Goal: Information Seeking & Learning: Learn about a topic

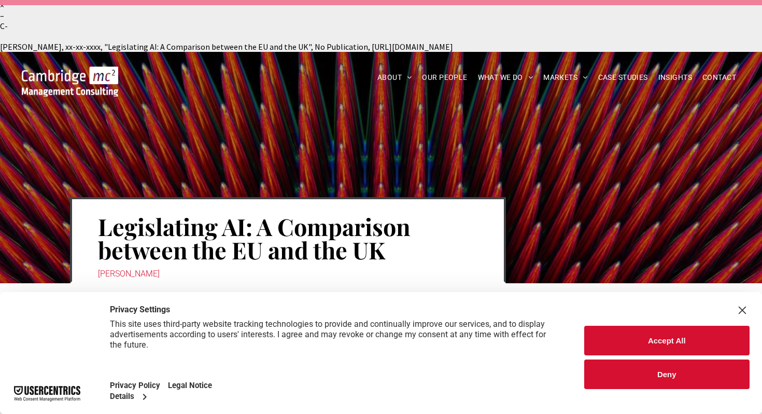
click at [734, 309] on div at bounding box center [667, 310] width 166 height 15
click at [735, 309] on div "Close Layer" at bounding box center [742, 310] width 15 height 15
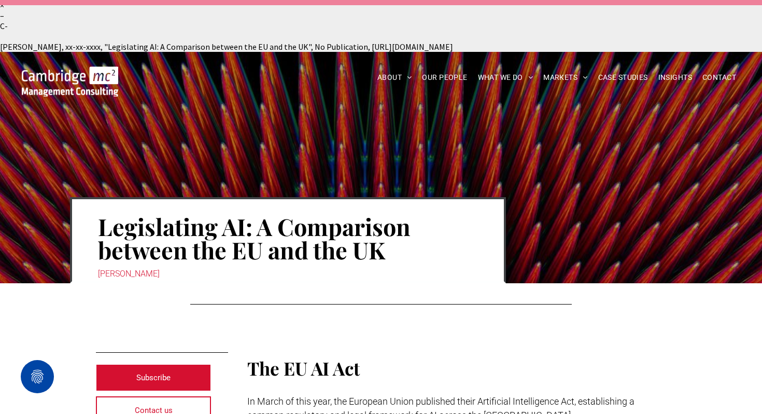
drag, startPoint x: 578, startPoint y: 391, endPoint x: 687, endPoint y: 404, distance: 109.6
click at [687, 52] on div "[PERSON_NAME], xx-xx-xxxx, "Legislating AI: A Comparison between the EU and the…" at bounding box center [381, 46] width 762 height 10
copy div "[PERSON_NAME], xx-xx-xxxx, "Legislating AI: A Comparison between the EU and the…"
drag, startPoint x: 87, startPoint y: 223, endPoint x: 185, endPoint y: 228, distance: 98.1
click at [185, 228] on div "Legislating AI: A Comparison between the EU and the UK [PERSON_NAME]" at bounding box center [288, 240] width 436 height 86
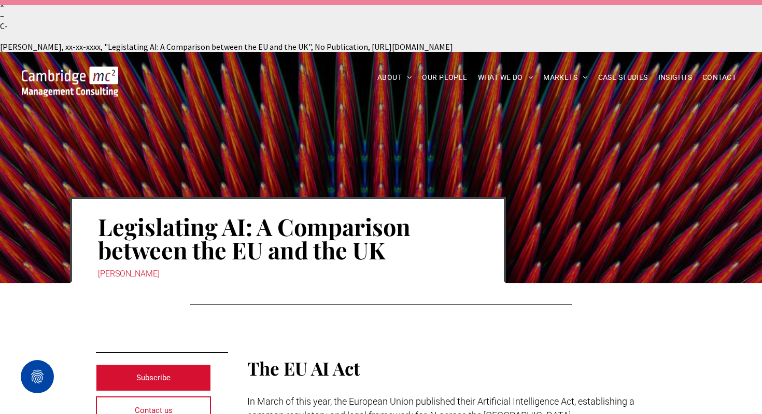
copy div "[PERSON_NAME]"
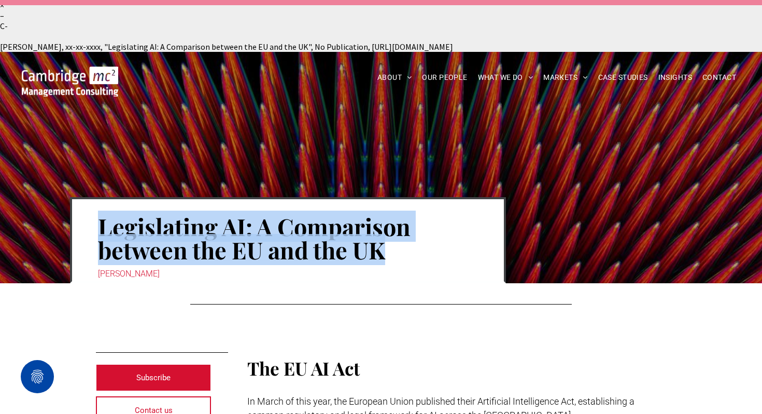
drag, startPoint x: 94, startPoint y: 172, endPoint x: 480, endPoint y: 203, distance: 387.5
click at [481, 203] on div "Legislating AI: A Comparison between the EU and the UK [PERSON_NAME]" at bounding box center [288, 240] width 436 height 86
copy h1 "Legislating AI: A Comparison between the EU and the UK"
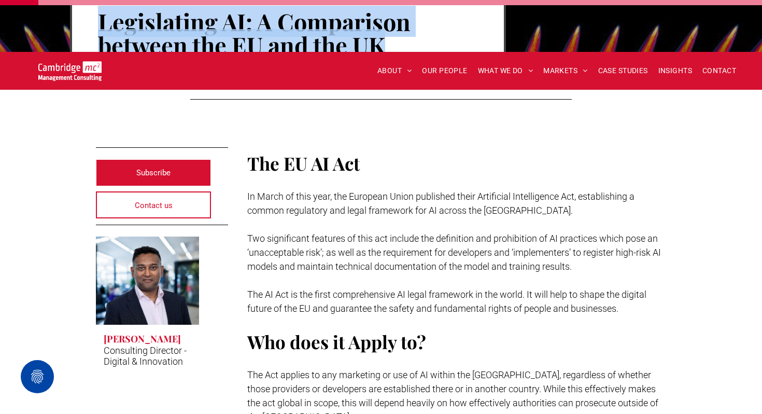
scroll to position [205, 0]
